Goal: Task Accomplishment & Management: Complete application form

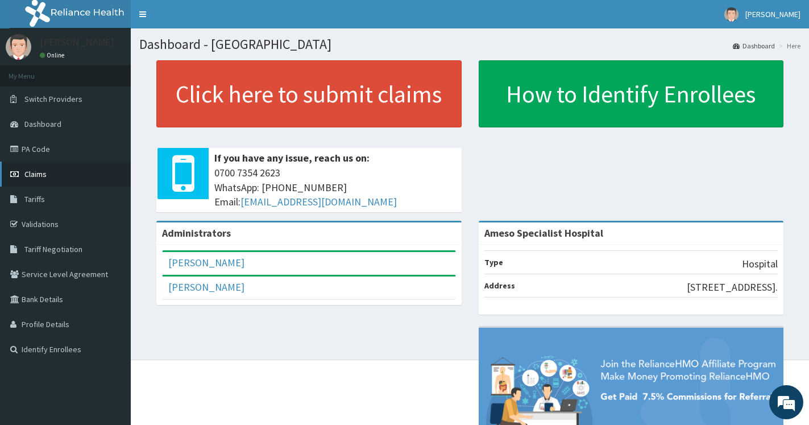
click at [31, 175] on span "Claims" at bounding box center [35, 174] width 22 height 10
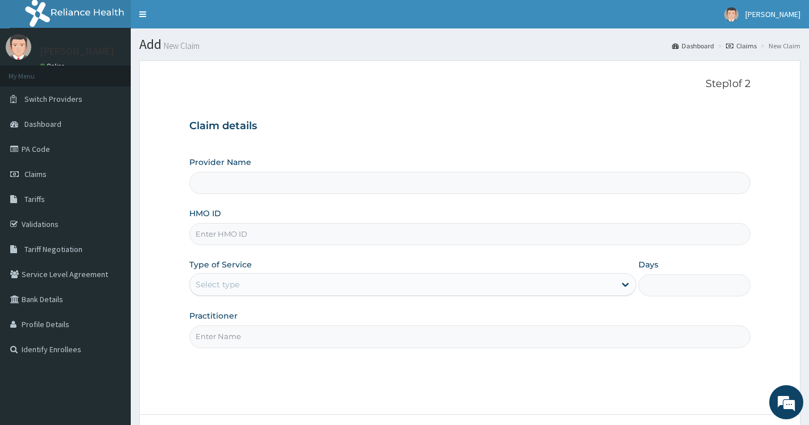
type input "Ameso Specialist Hospital"
click at [244, 237] on input "HMO ID" at bounding box center [469, 234] width 561 height 22
type input "PSR/10011/B"
click at [334, 291] on div "Select type" at bounding box center [402, 284] width 425 height 18
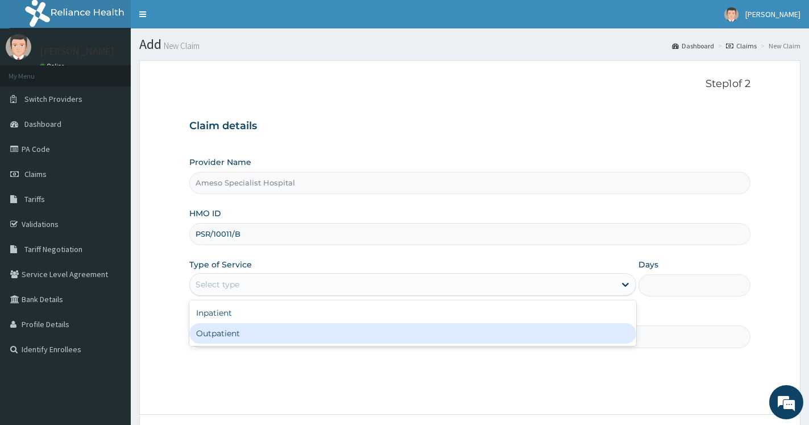
click at [238, 329] on div "Outpatient" at bounding box center [412, 333] width 447 height 20
type input "1"
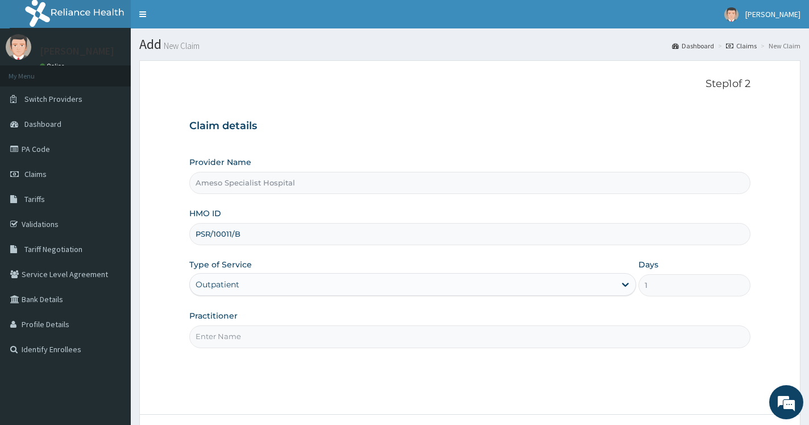
scroll to position [92, 0]
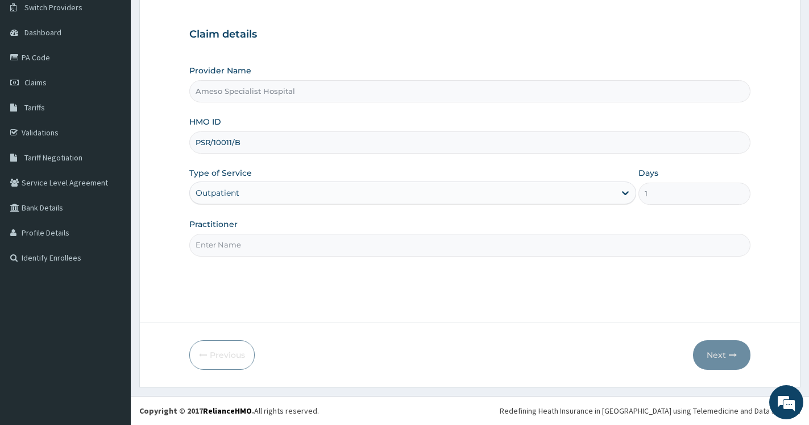
click at [235, 249] on input "Practitioner" at bounding box center [469, 245] width 561 height 22
type input "DR. OGALA"
click at [715, 350] on button "Next" at bounding box center [721, 355] width 57 height 30
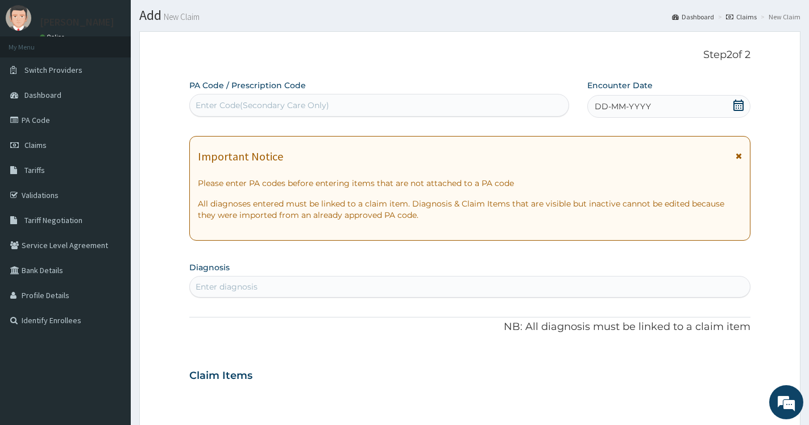
scroll to position [0, 0]
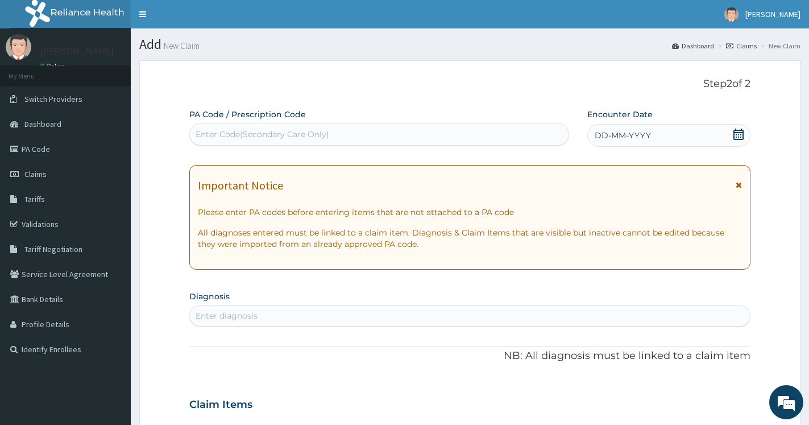
click at [246, 139] on div "Enter Code(Secondary Care Only)" at bounding box center [263, 133] width 134 height 11
paste input "PA/3F5D7A"
type input "PA/3F5D7A"
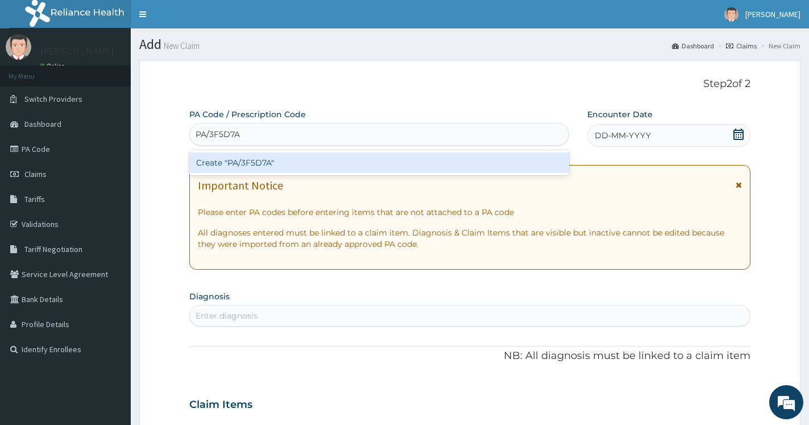
click at [246, 159] on div "Create "PA/3F5D7A"" at bounding box center [379, 162] width 380 height 20
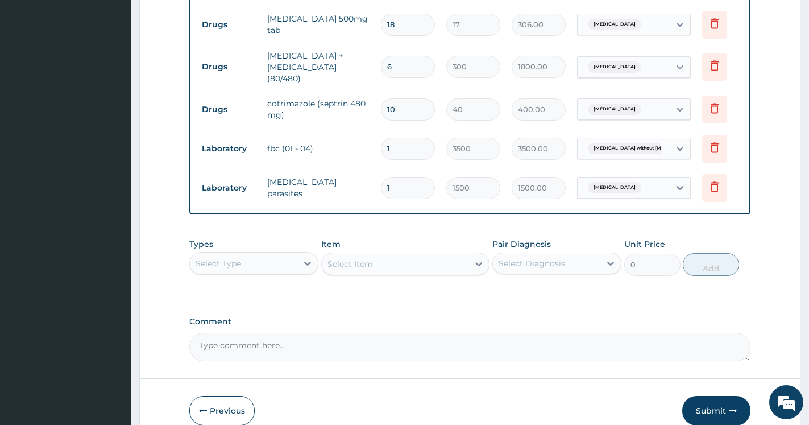
scroll to position [547, 0]
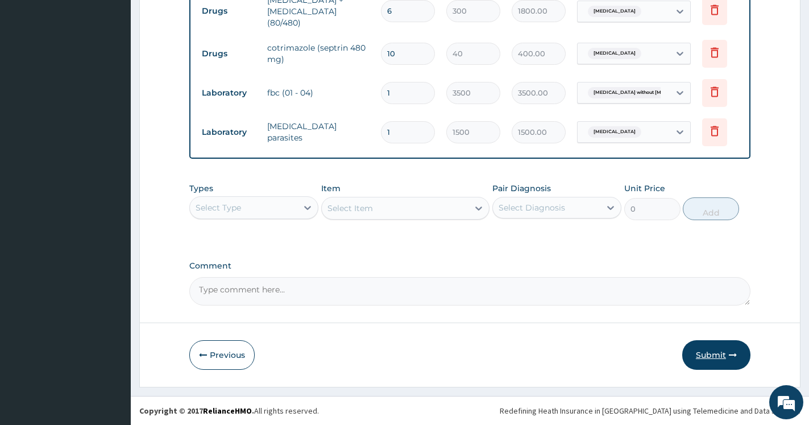
click at [706, 350] on button "Submit" at bounding box center [716, 355] width 68 height 30
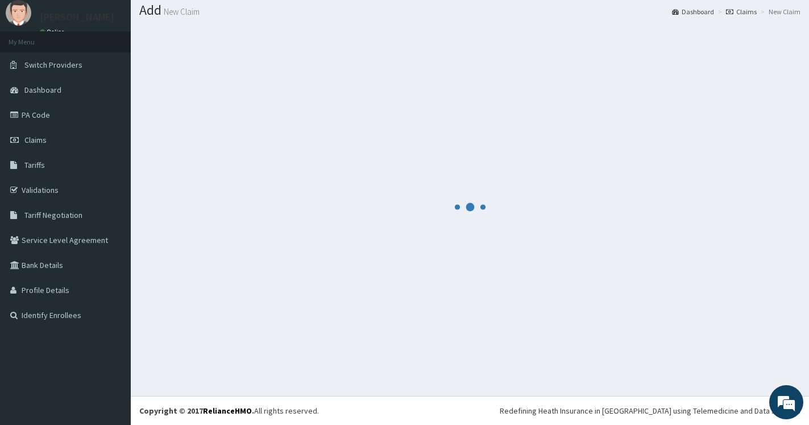
scroll to position [34, 0]
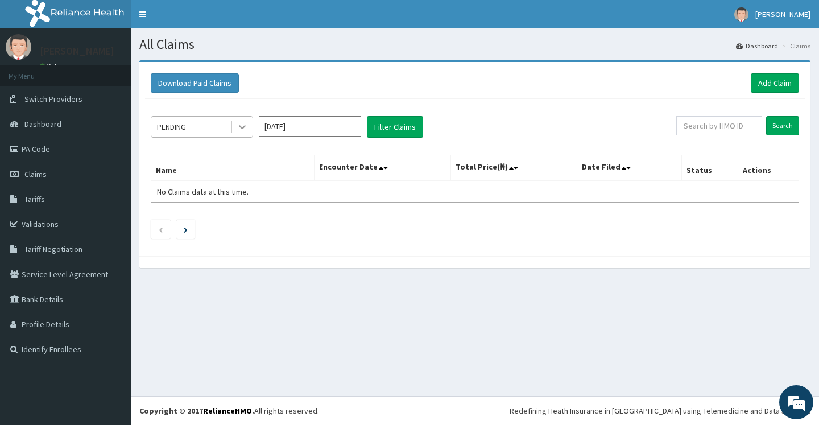
click at [240, 126] on icon at bounding box center [242, 128] width 7 height 4
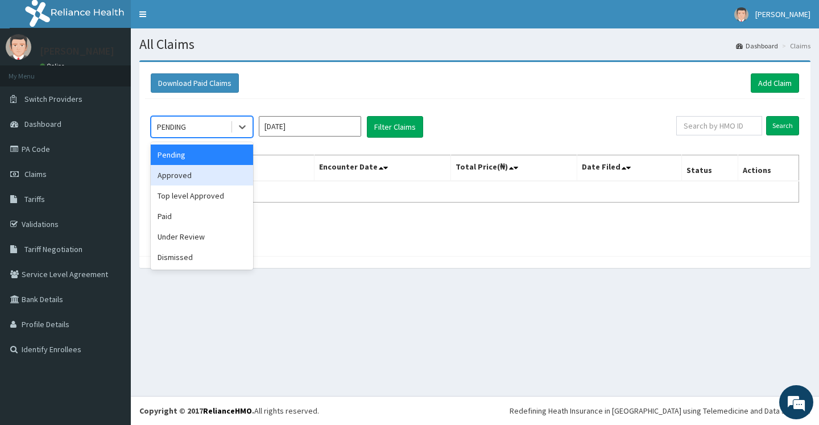
click at [181, 175] on div "Approved" at bounding box center [202, 175] width 102 height 20
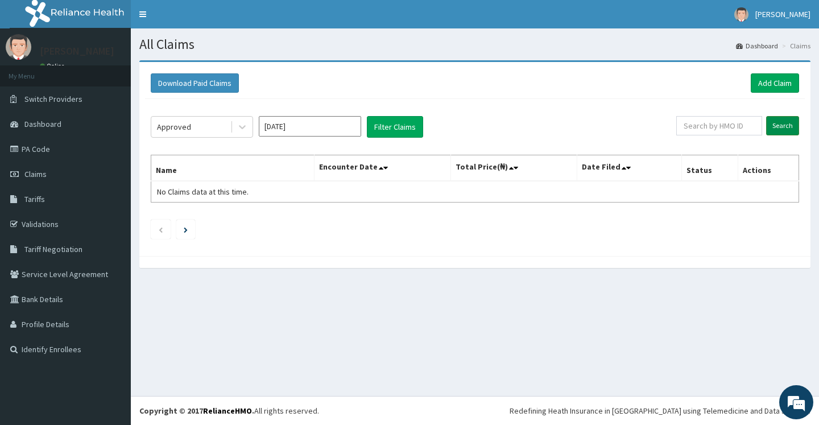
click at [790, 127] on input "Search" at bounding box center [782, 125] width 33 height 19
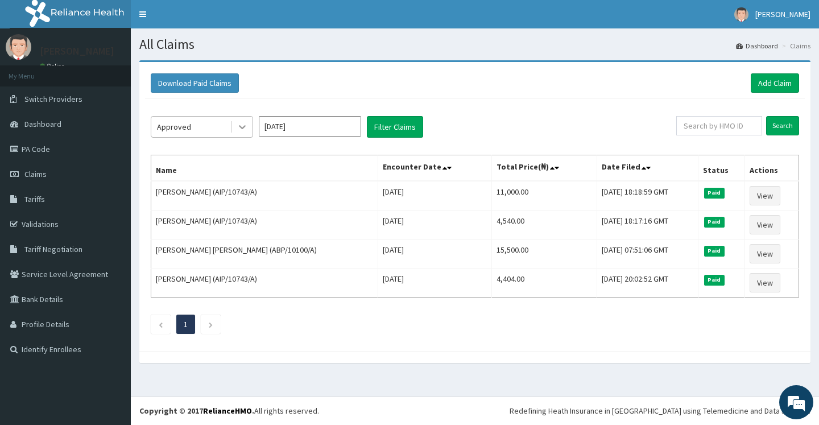
click at [242, 125] on icon at bounding box center [242, 126] width 11 height 11
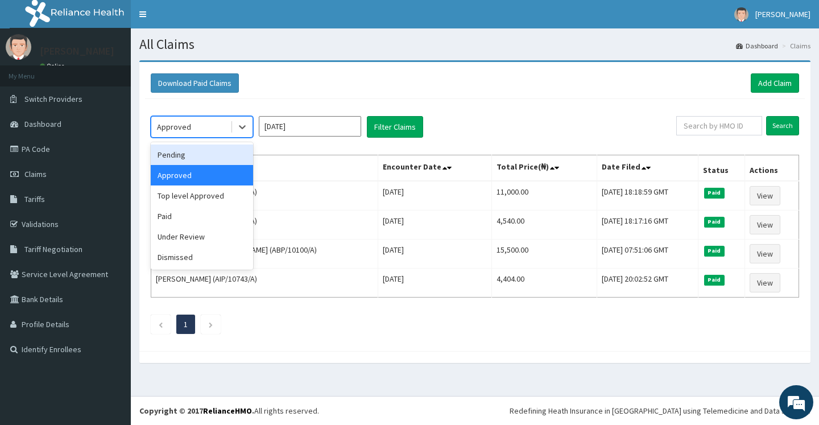
click at [183, 155] on div "Pending" at bounding box center [202, 154] width 102 height 20
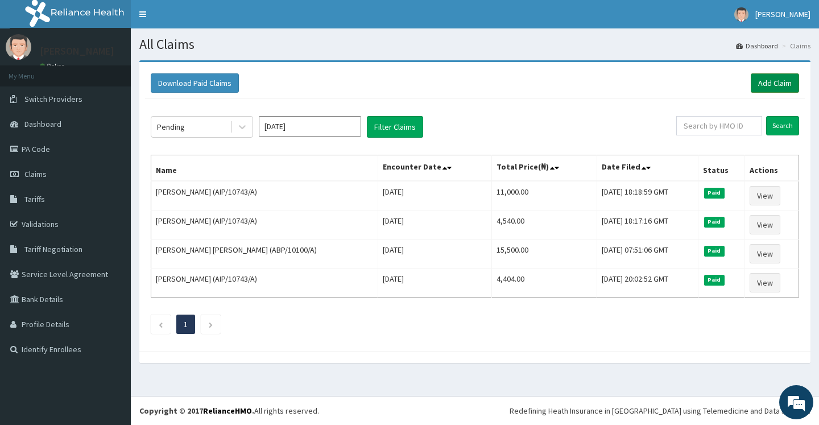
click at [774, 77] on link "Add Claim" at bounding box center [774, 82] width 48 height 19
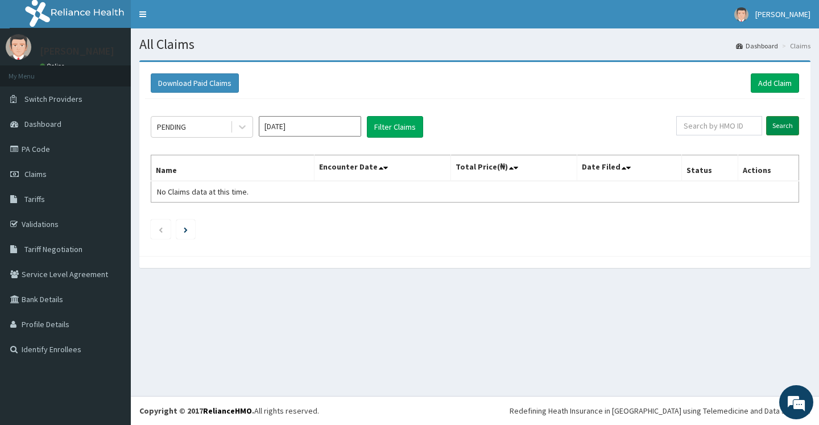
click at [782, 126] on input "Search" at bounding box center [782, 125] width 33 height 19
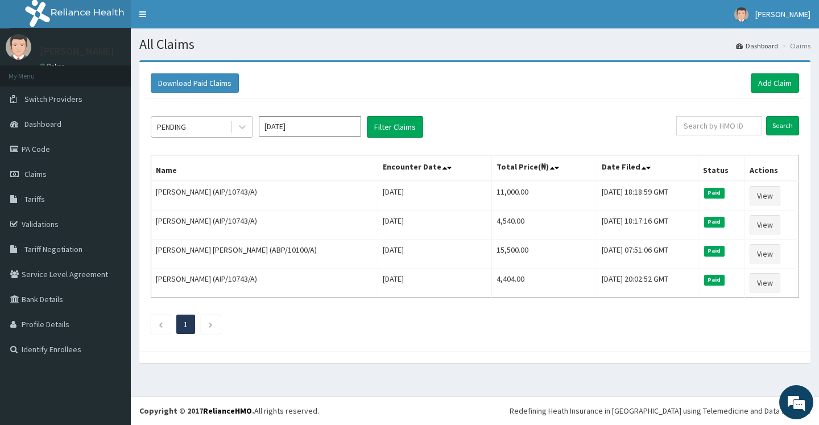
click at [214, 130] on div "PENDING" at bounding box center [190, 127] width 79 height 18
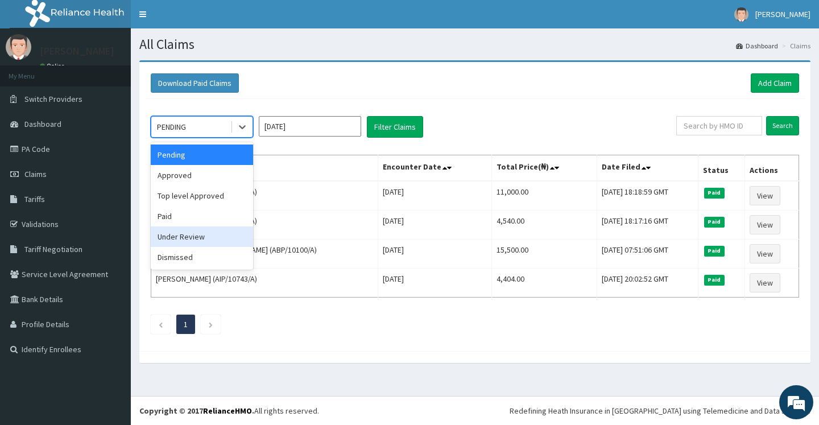
click at [188, 244] on div "Under Review" at bounding box center [202, 236] width 102 height 20
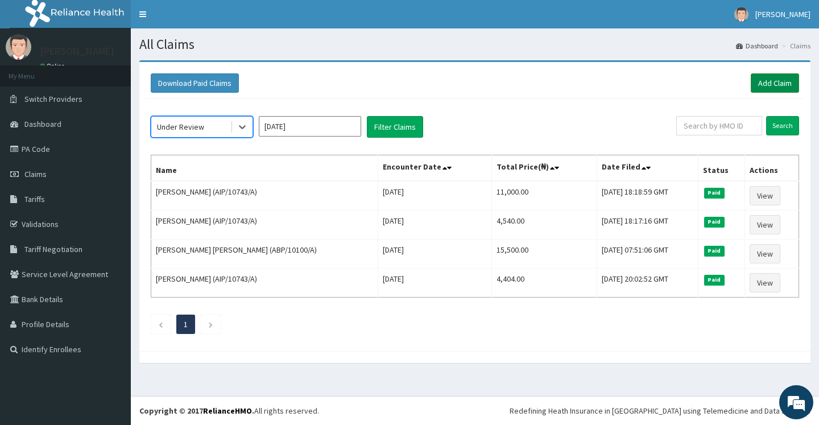
click at [769, 85] on link "Add Claim" at bounding box center [774, 82] width 48 height 19
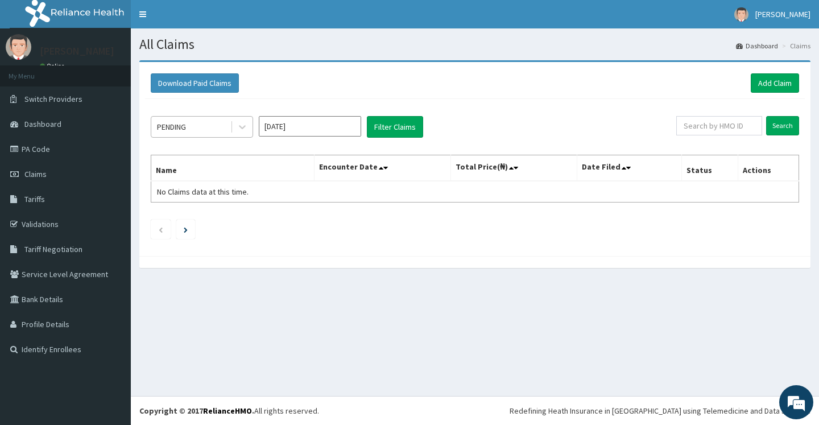
click at [214, 132] on div "PENDING" at bounding box center [190, 127] width 79 height 18
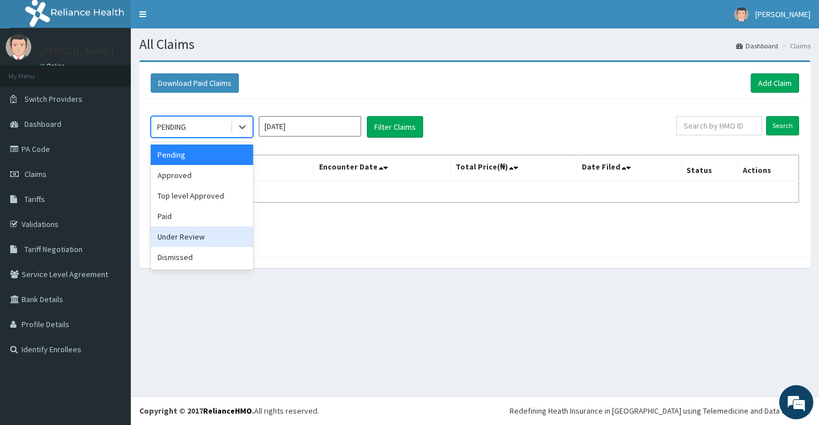
click at [173, 236] on div "Under Review" at bounding box center [202, 236] width 102 height 20
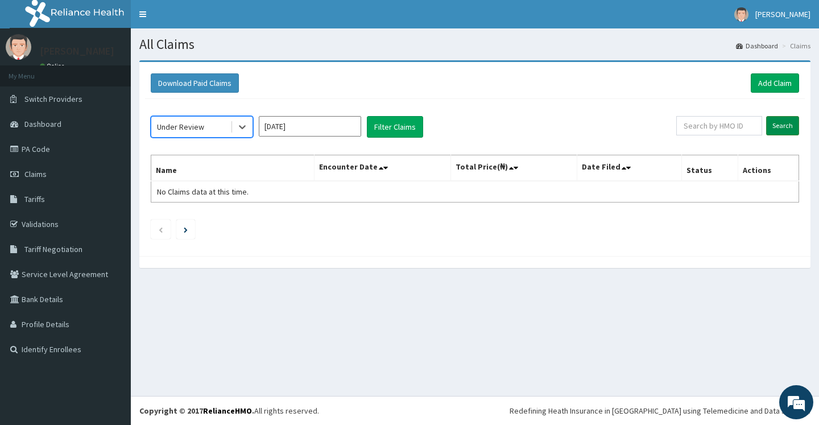
click at [778, 122] on input "Search" at bounding box center [782, 125] width 33 height 19
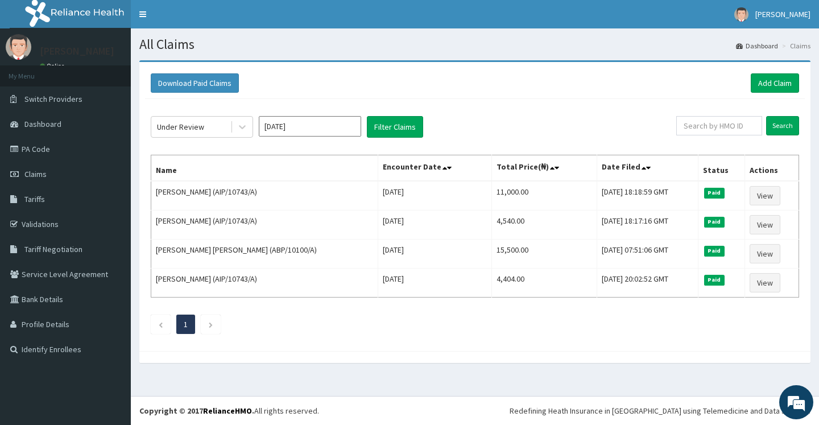
click at [283, 128] on input "[DATE]" at bounding box center [310, 126] width 102 height 20
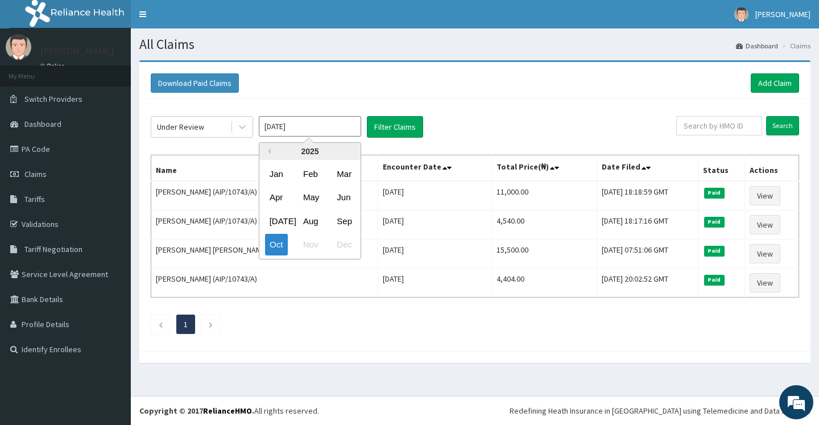
click at [283, 128] on input "[DATE]" at bounding box center [310, 126] width 102 height 20
click at [211, 128] on div "Under Review" at bounding box center [190, 127] width 79 height 18
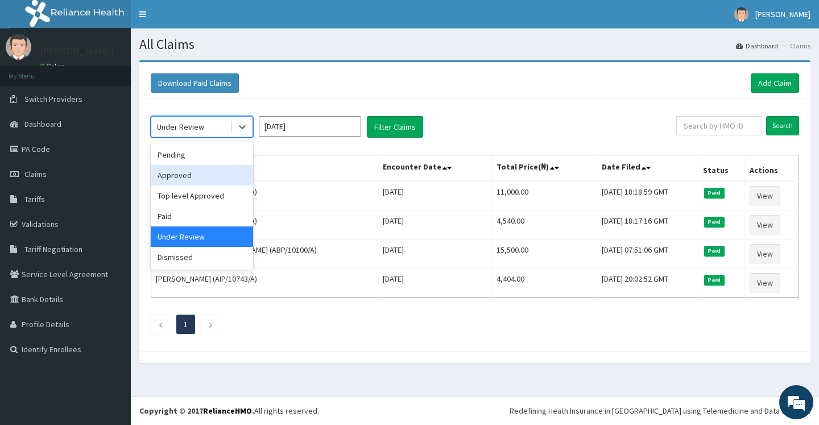
click at [172, 173] on div "Approved" at bounding box center [202, 175] width 102 height 20
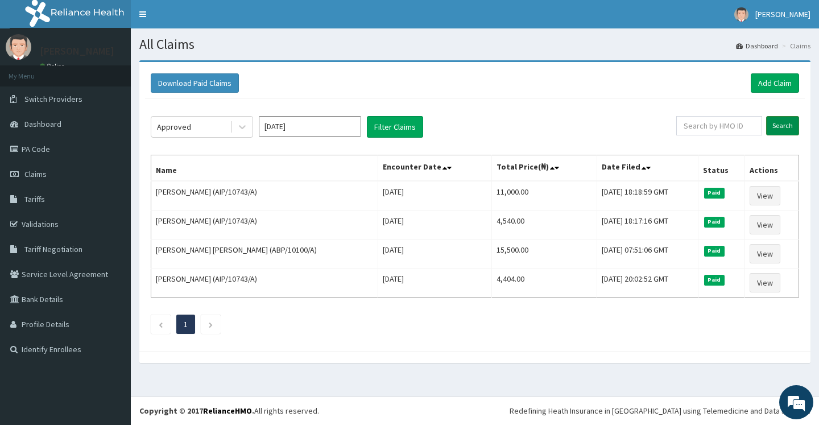
click at [776, 124] on input "Search" at bounding box center [782, 125] width 33 height 19
click at [212, 130] on div "Approved" at bounding box center [190, 127] width 79 height 18
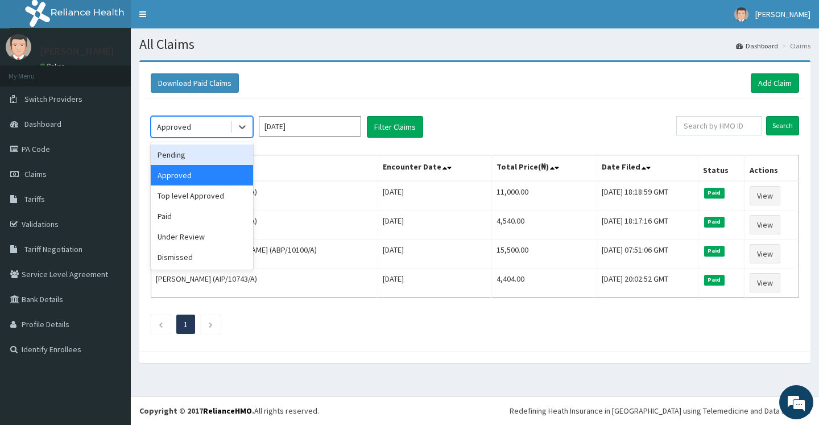
click at [184, 157] on div "Pending" at bounding box center [202, 154] width 102 height 20
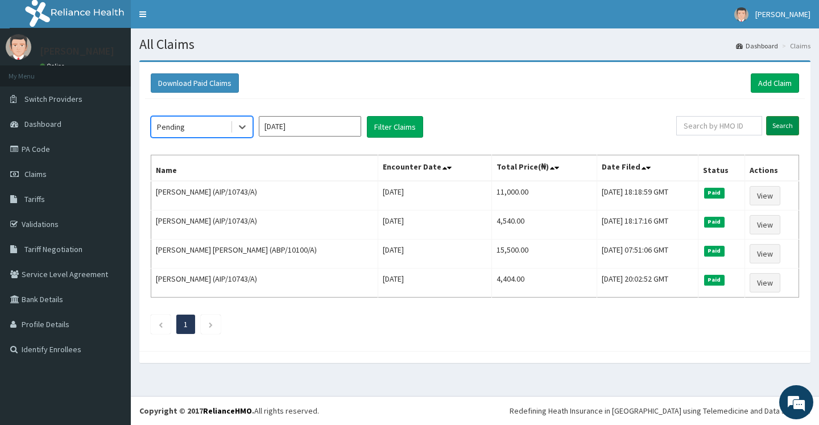
click at [783, 118] on input "Search" at bounding box center [782, 125] width 33 height 19
